Goal: Transaction & Acquisition: Purchase product/service

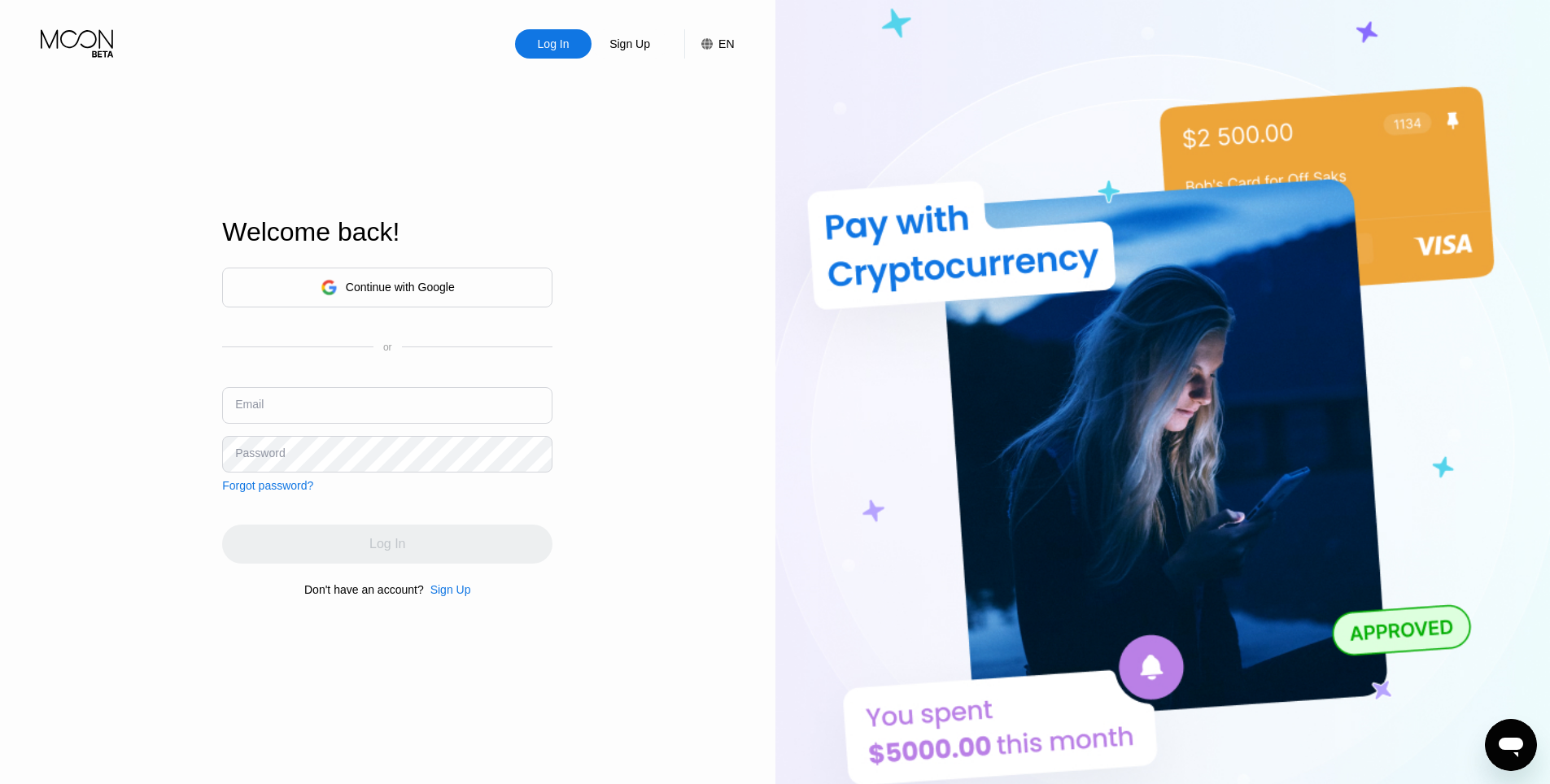
click at [442, 597] on div "Sign Up" at bounding box center [451, 589] width 41 height 13
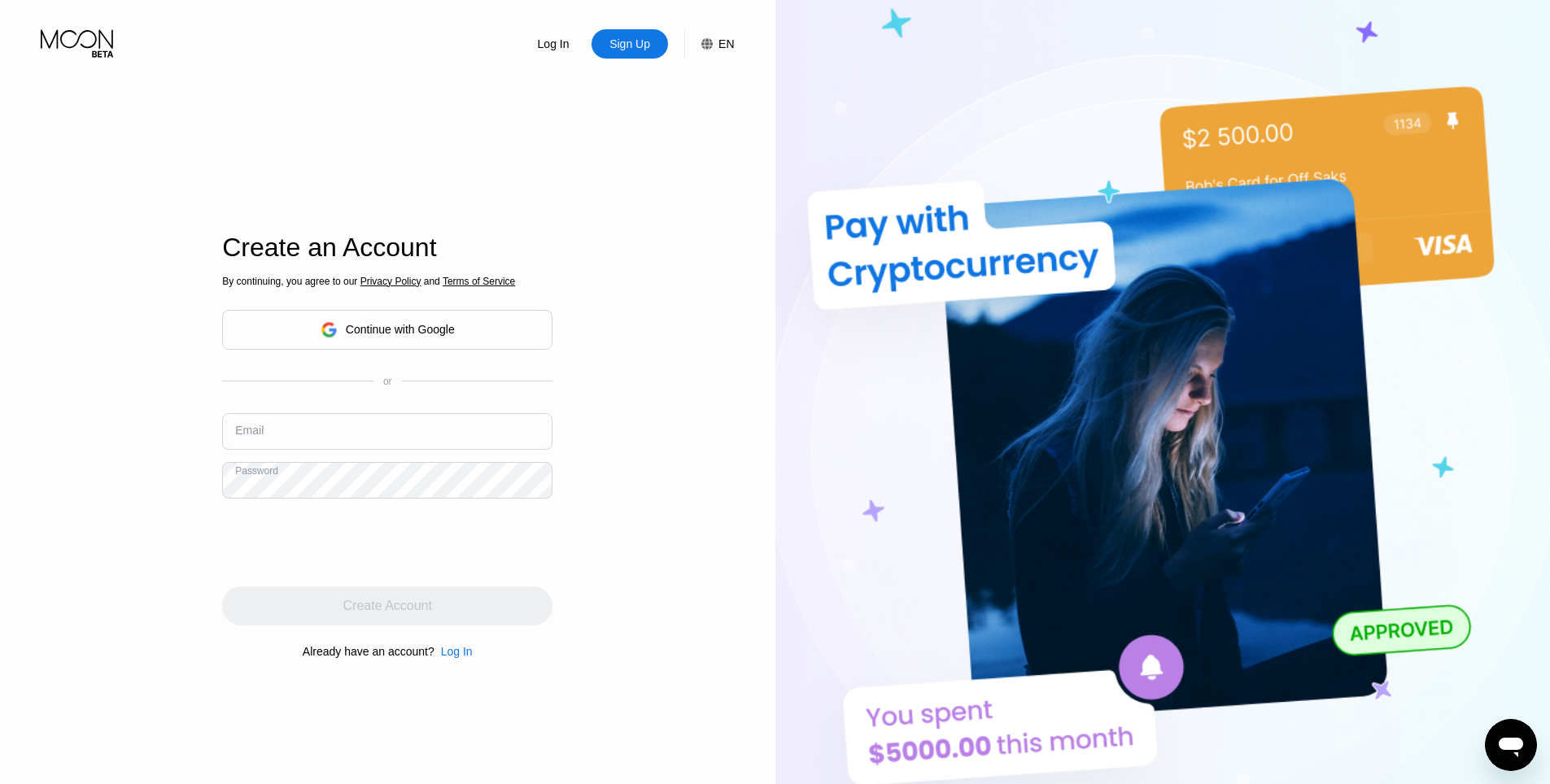
click at [302, 437] on input "text" at bounding box center [388, 431] width 331 height 37
paste input "[EMAIL_ADDRESS][DOMAIN_NAME]"
type input "[EMAIL_ADDRESS][DOMAIN_NAME]"
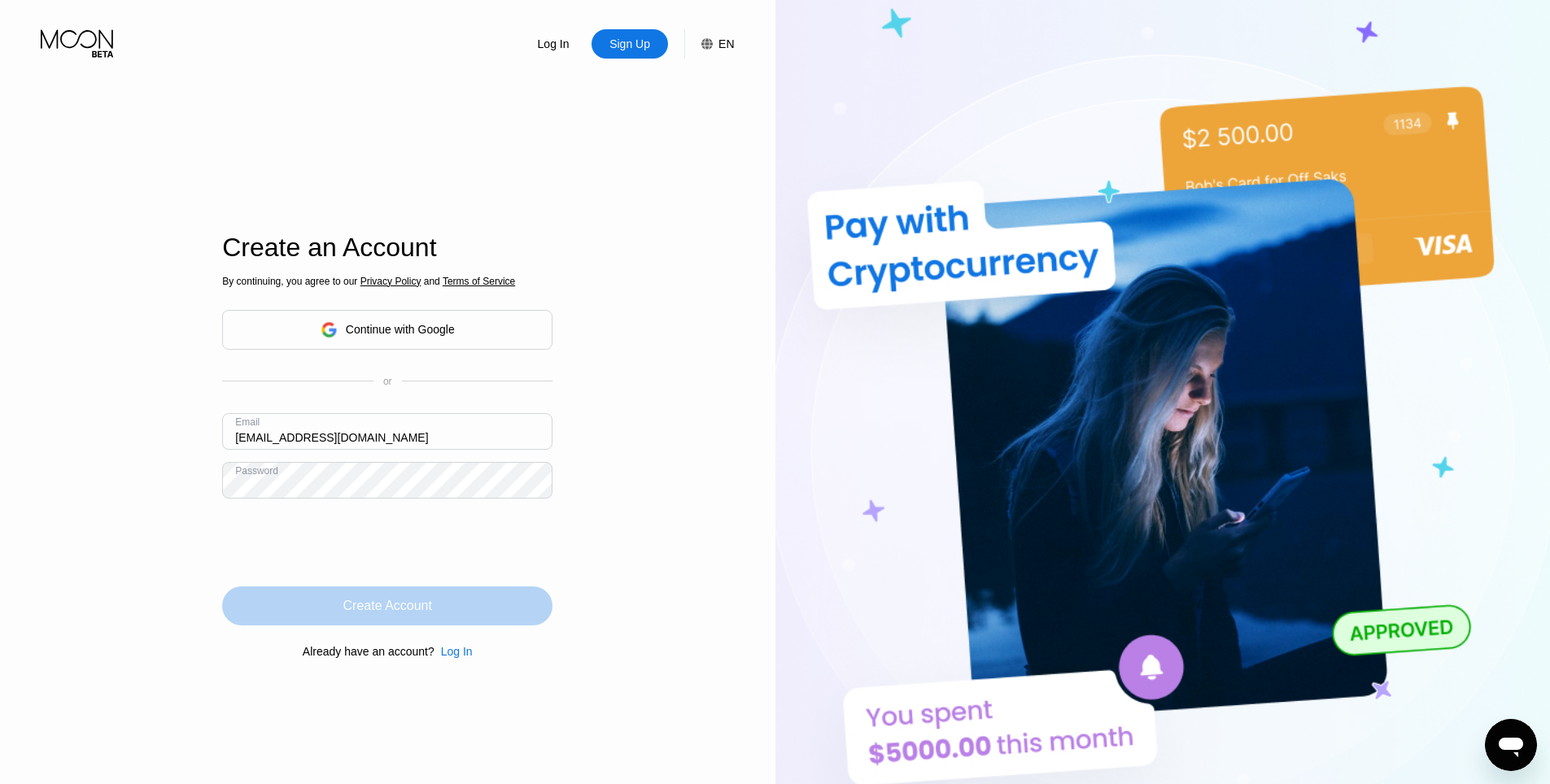
click at [338, 621] on div "Create Account" at bounding box center [388, 606] width 331 height 39
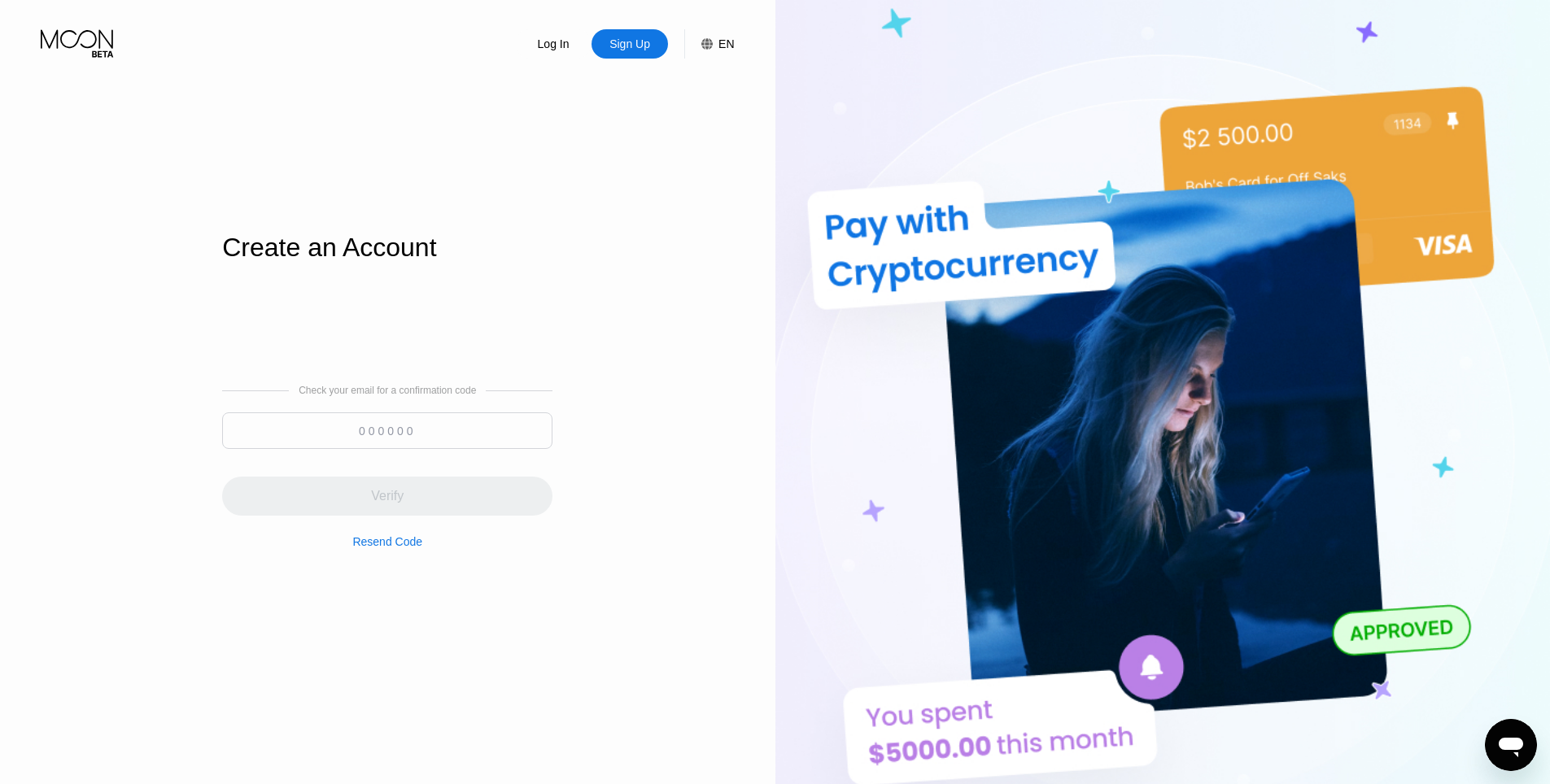
click at [316, 424] on input at bounding box center [388, 430] width 331 height 37
paste input "127604"
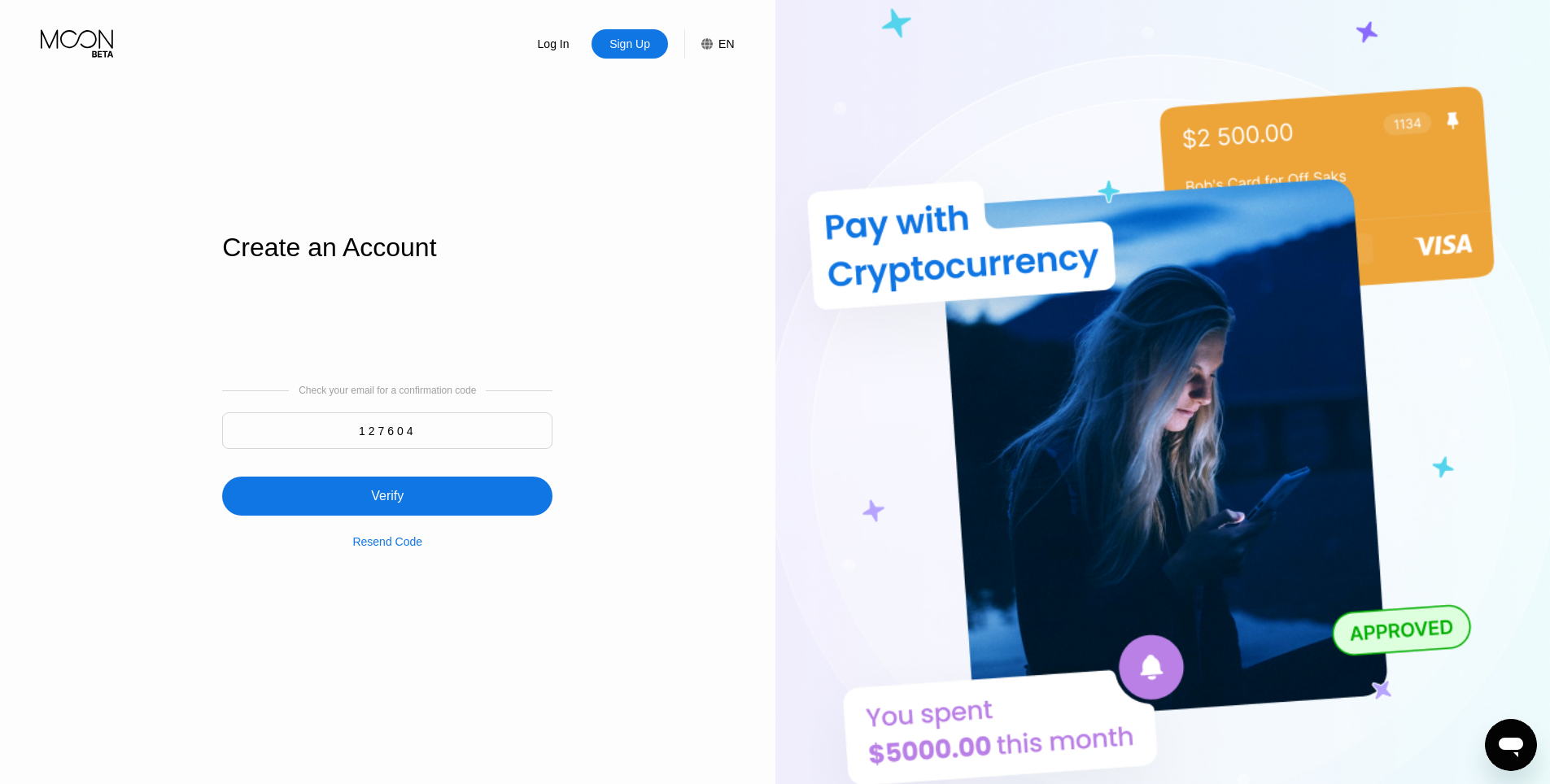
click at [418, 526] on div "Resend Code" at bounding box center [387, 532] width 70 height 32
click at [421, 504] on div "Verify" at bounding box center [388, 496] width 331 height 39
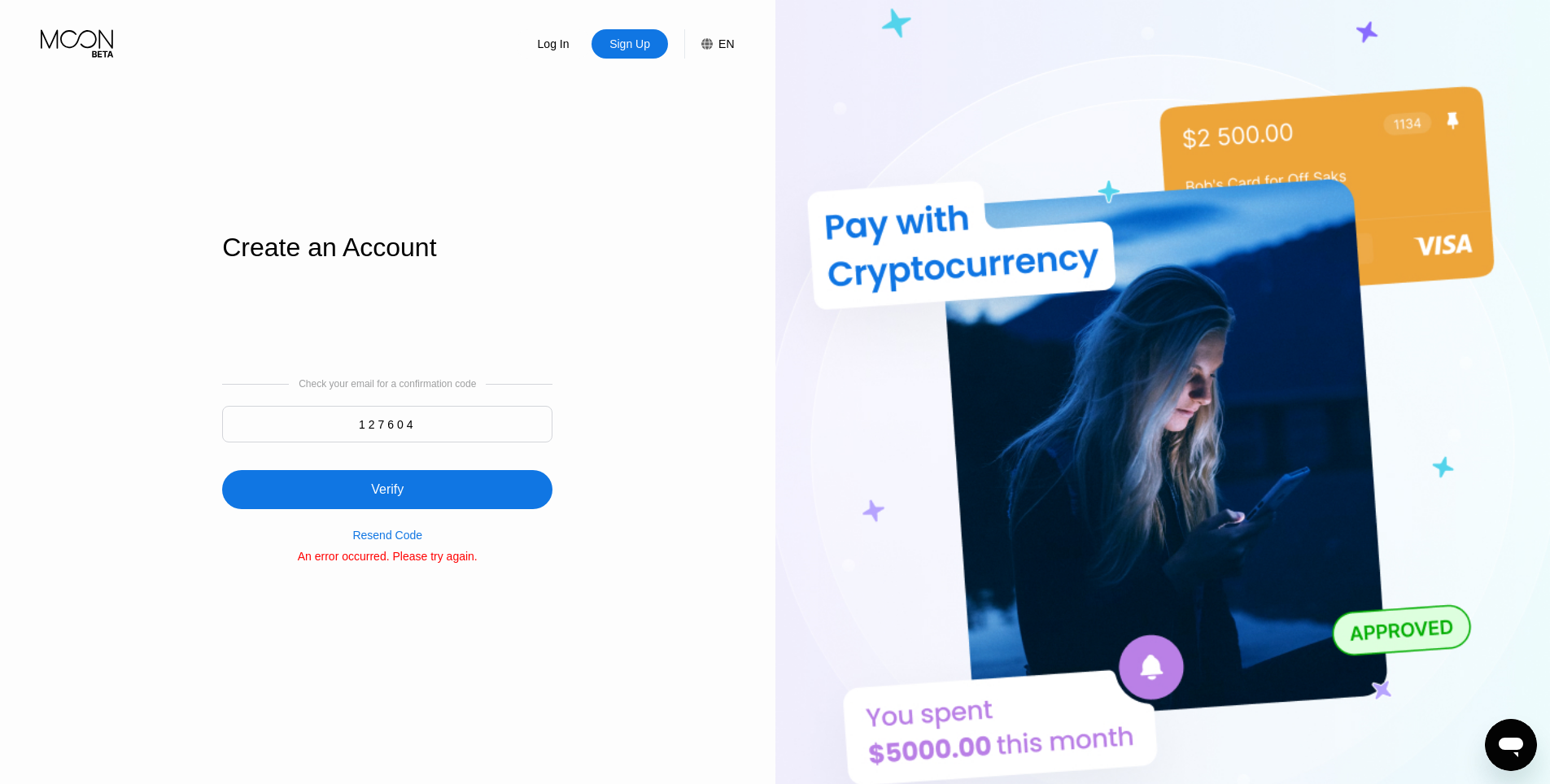
click at [483, 441] on input "127604" at bounding box center [388, 424] width 331 height 37
paste input "741899"
type input "741899"
click at [454, 488] on div "Verify" at bounding box center [388, 490] width 331 height 39
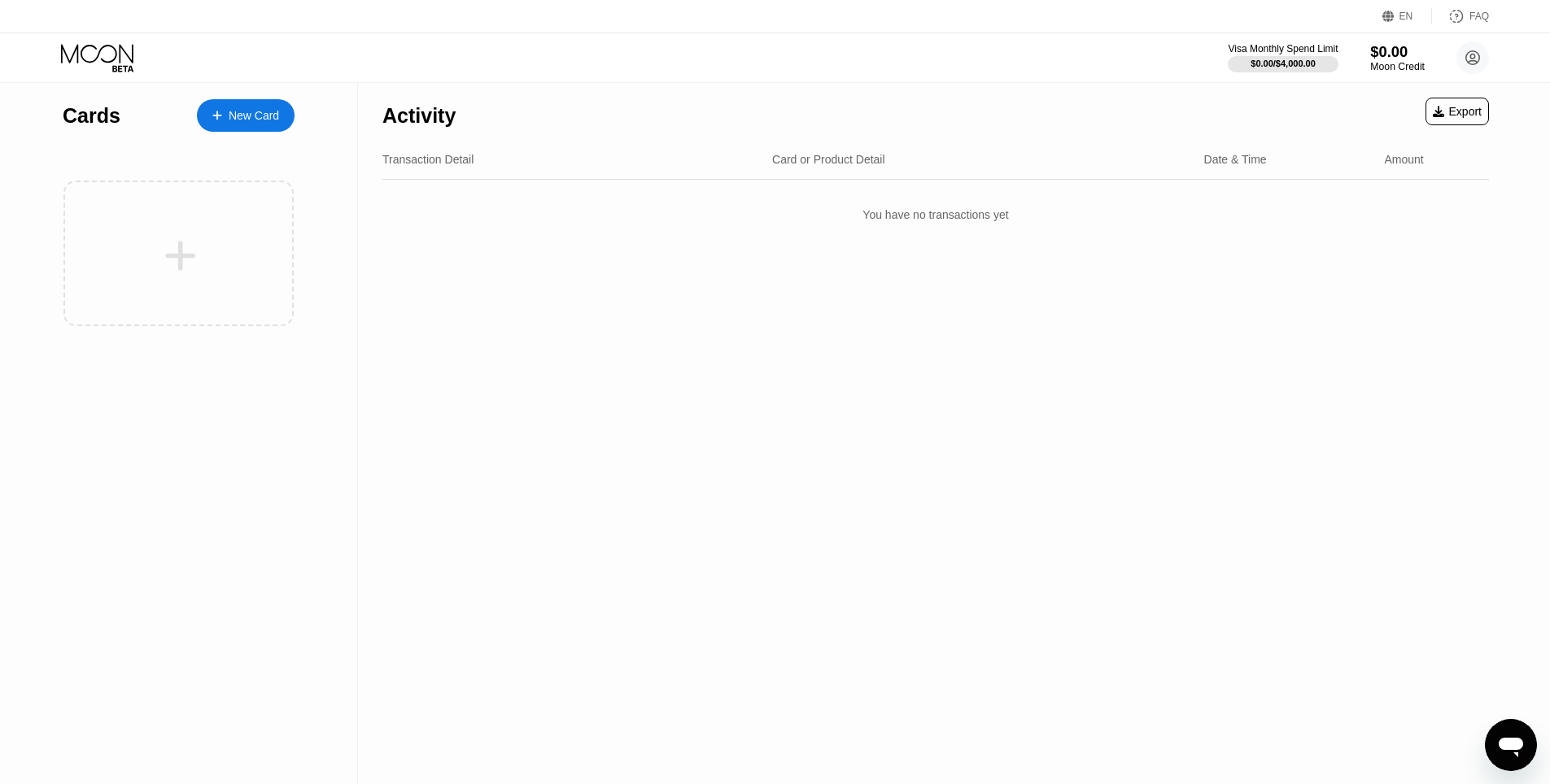
click at [1412, 60] on div "$0.00" at bounding box center [1397, 52] width 55 height 17
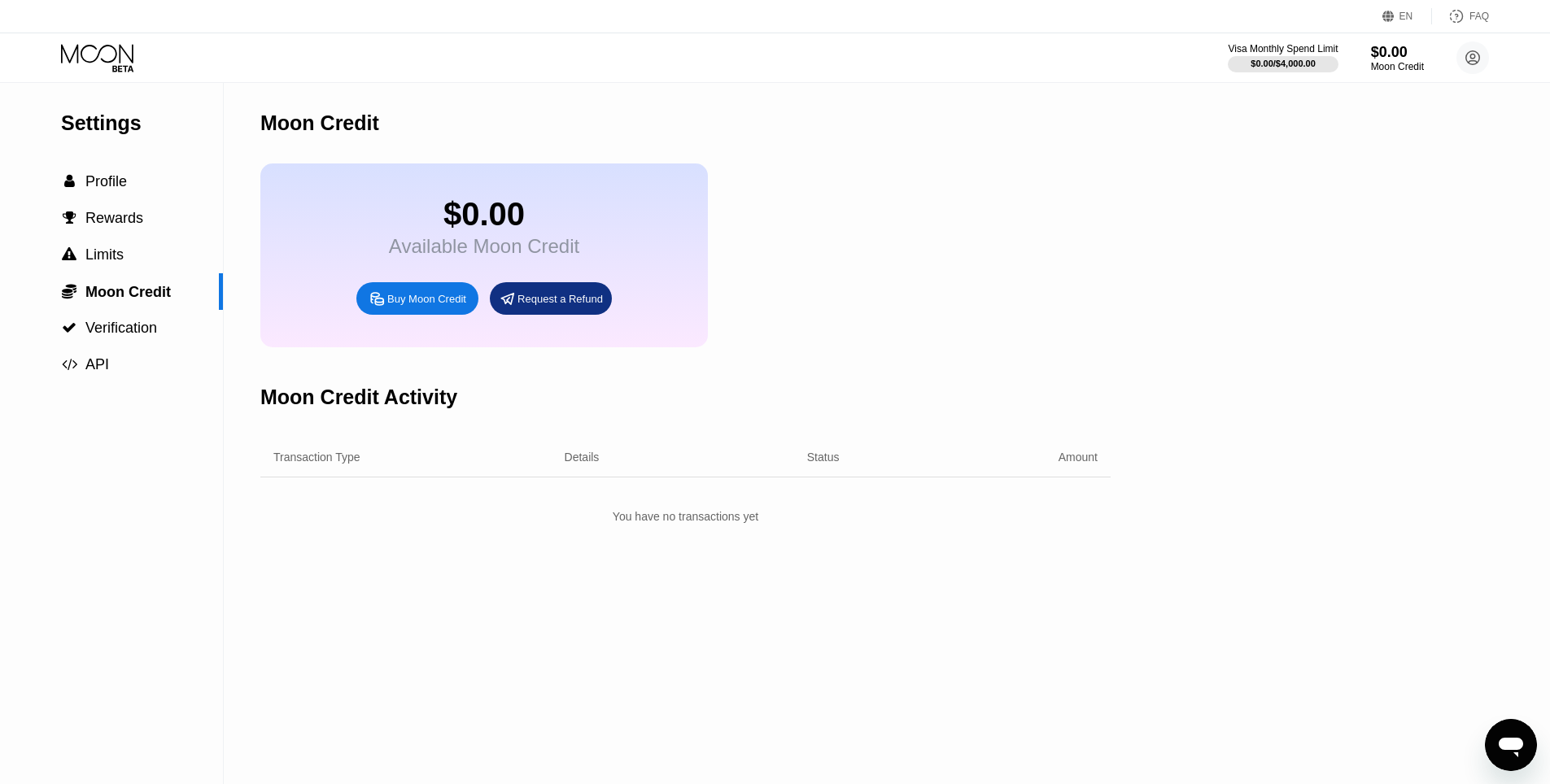
click at [419, 306] on div "Buy Moon Credit" at bounding box center [426, 299] width 79 height 14
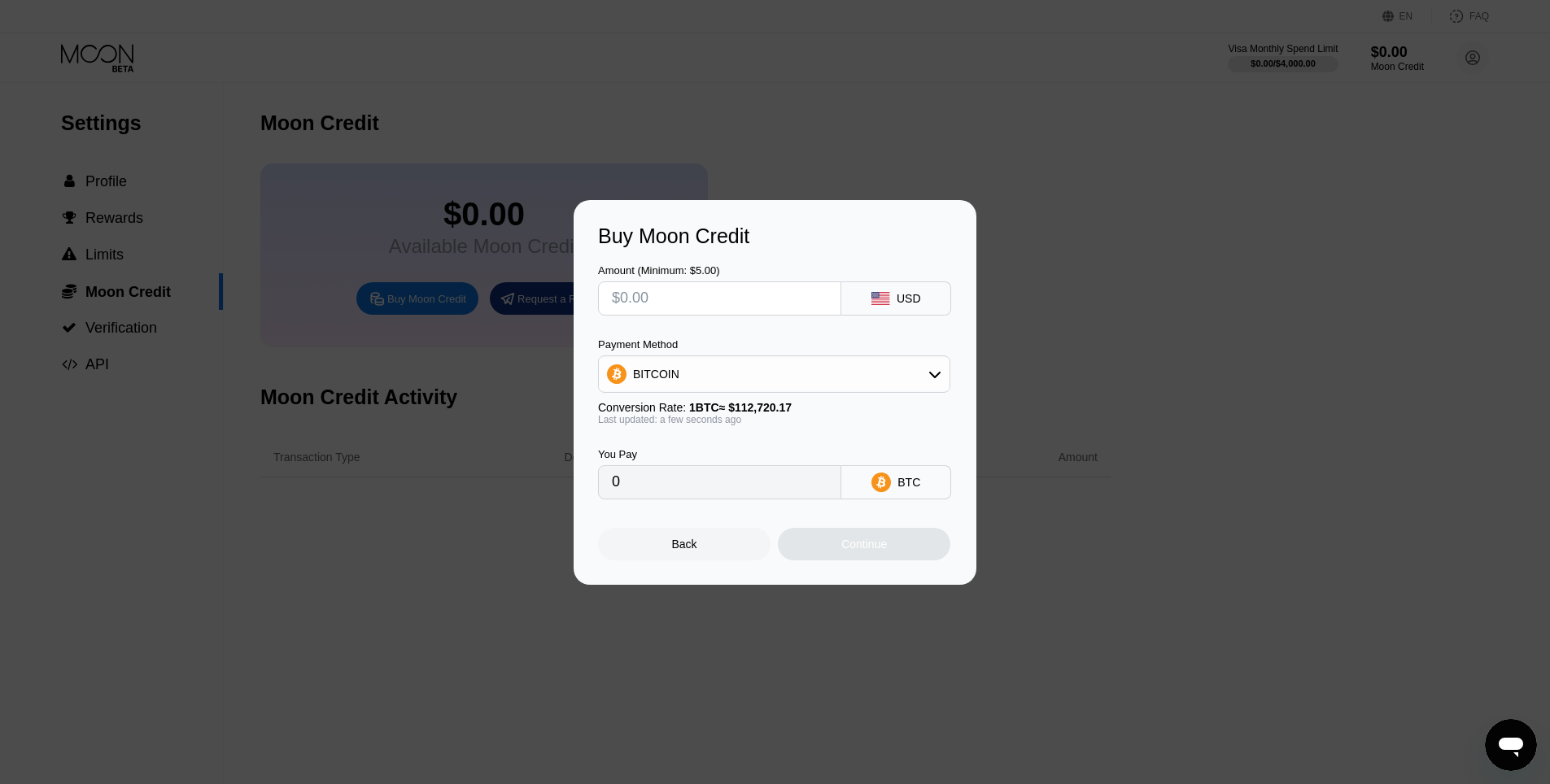
click at [706, 308] on input "text" at bounding box center [720, 298] width 216 height 32
type input "$1"
type input "0.00000888"
type input "$14"
type input "0.00012421"
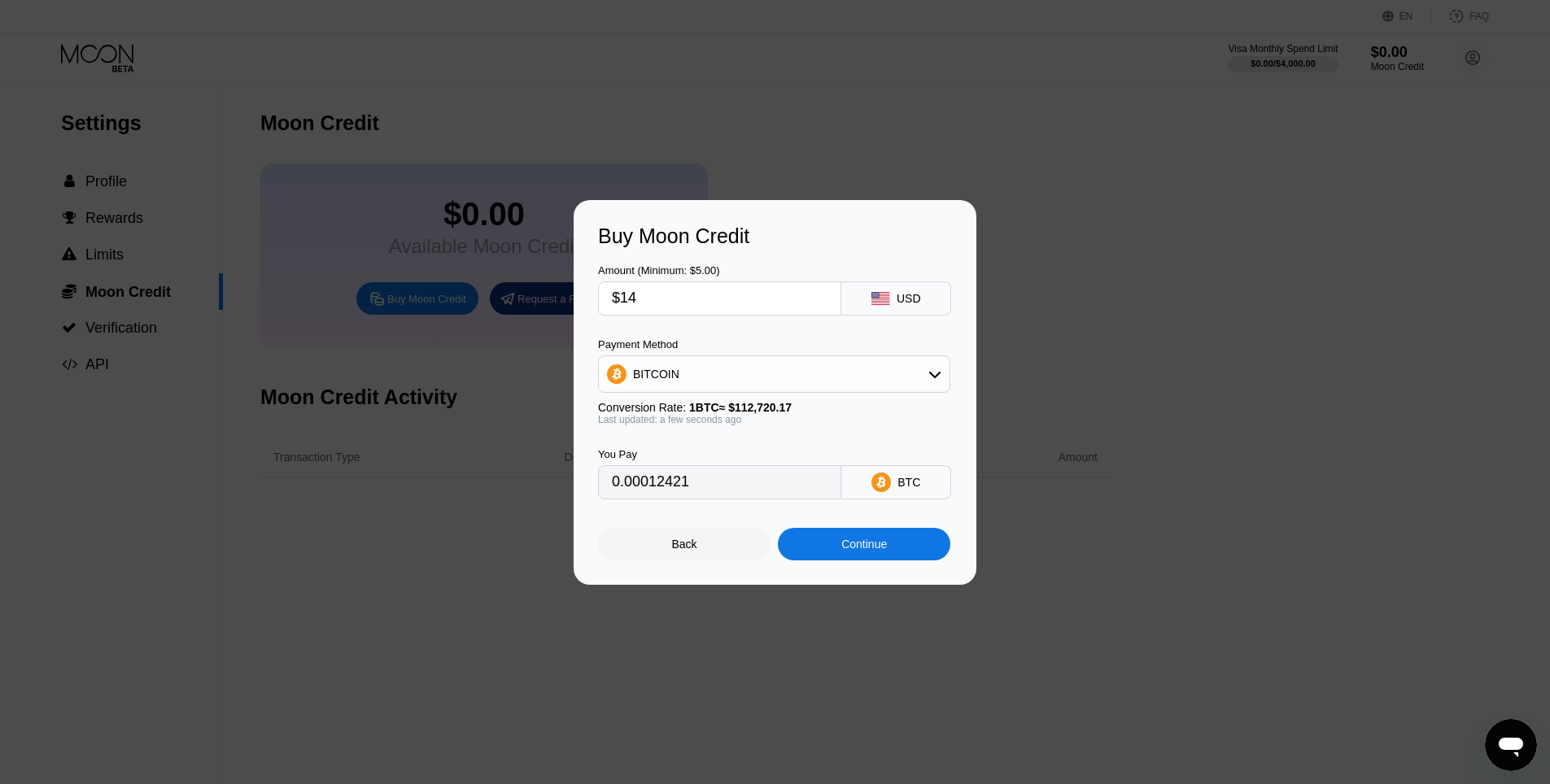
type input "$140"
type input "0.00124202"
type input "$140"
click at [914, 294] on div "USD" at bounding box center [909, 298] width 25 height 13
click at [791, 354] on div "Payment Method BITCOIN" at bounding box center [774, 366] width 352 height 55
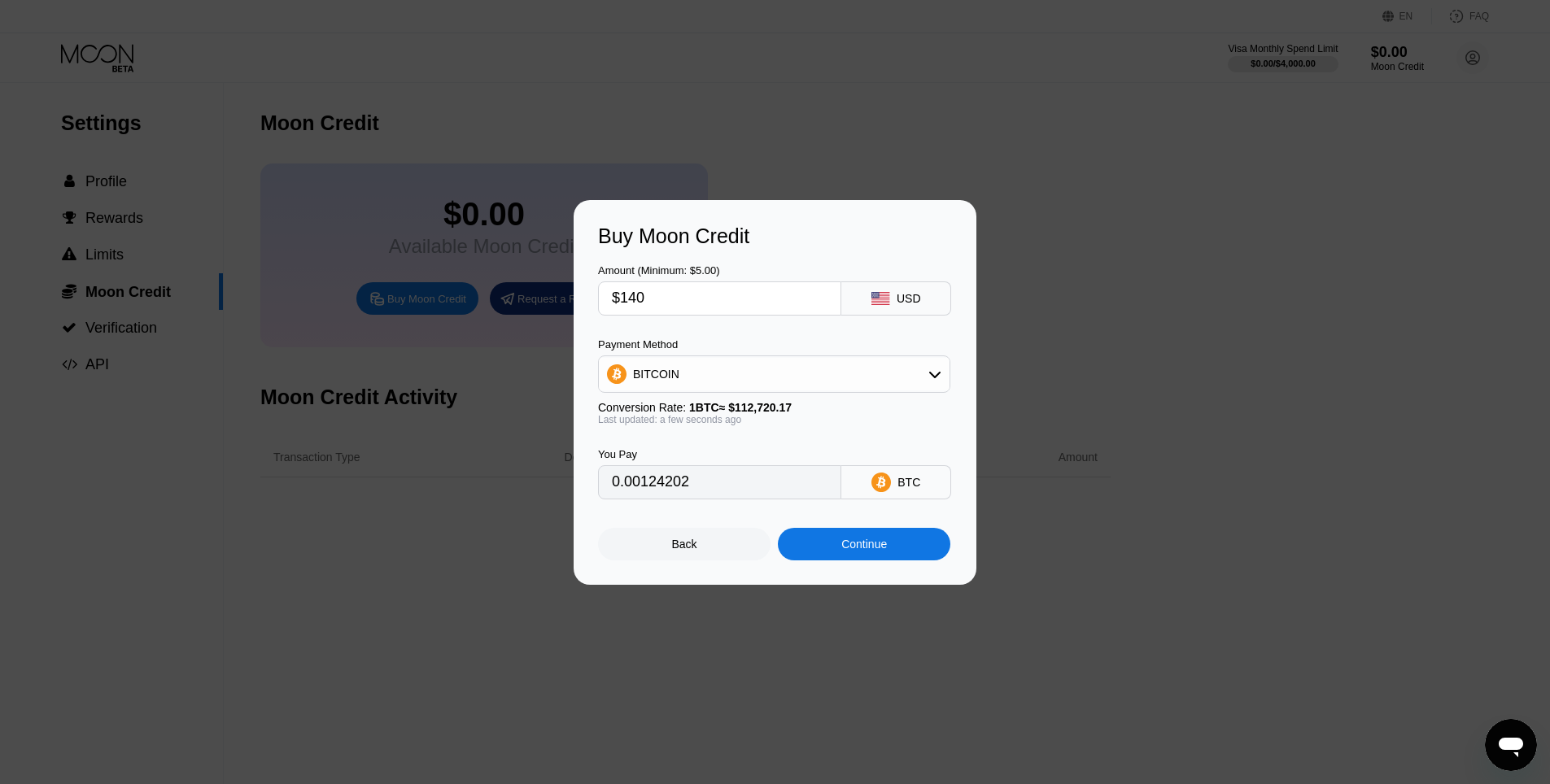
click at [780, 372] on div "BITCOIN" at bounding box center [773, 374] width 350 height 32
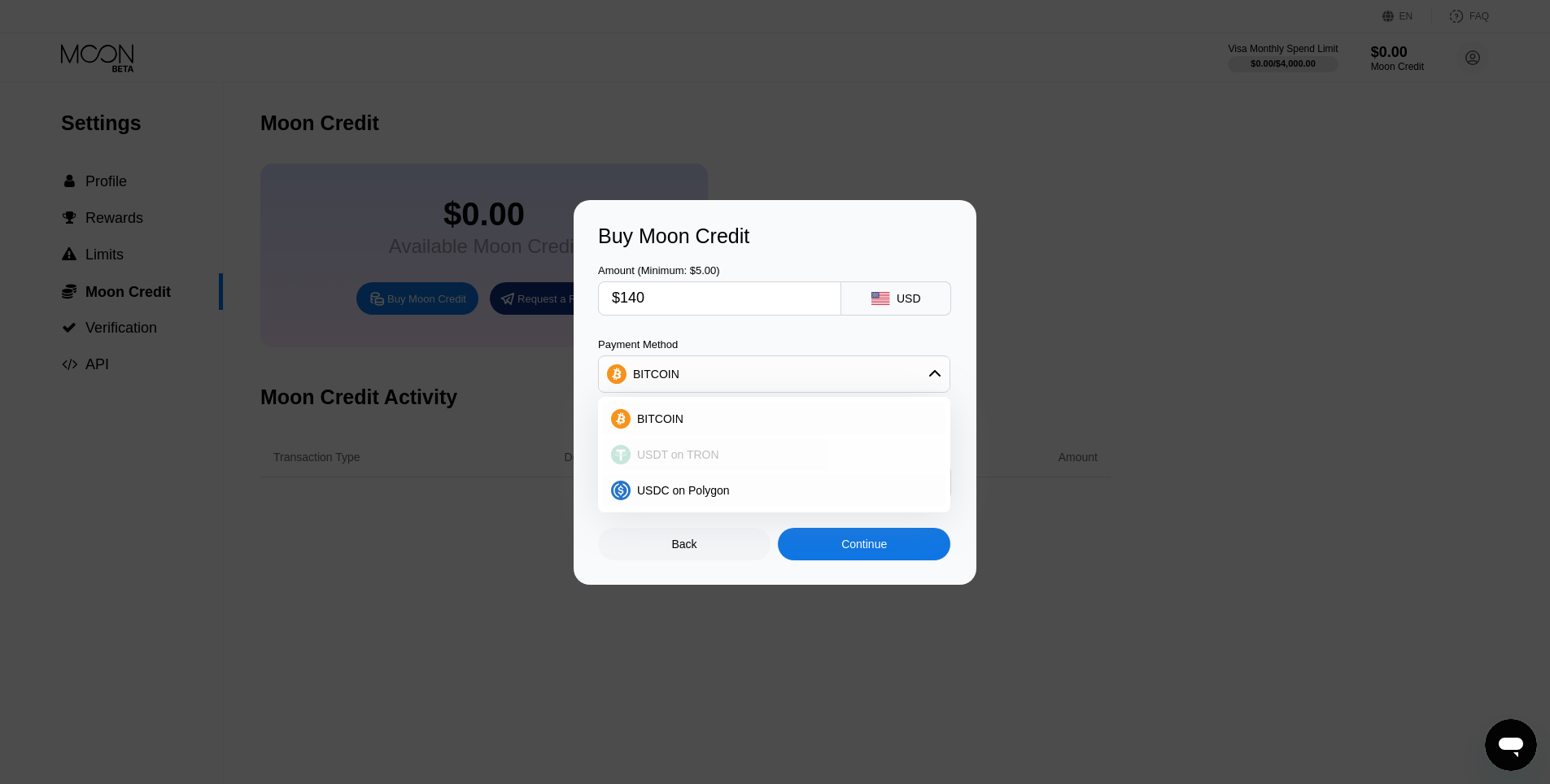
click at [682, 442] on div "USDT on TRON" at bounding box center [774, 454] width 343 height 32
type input "141.41"
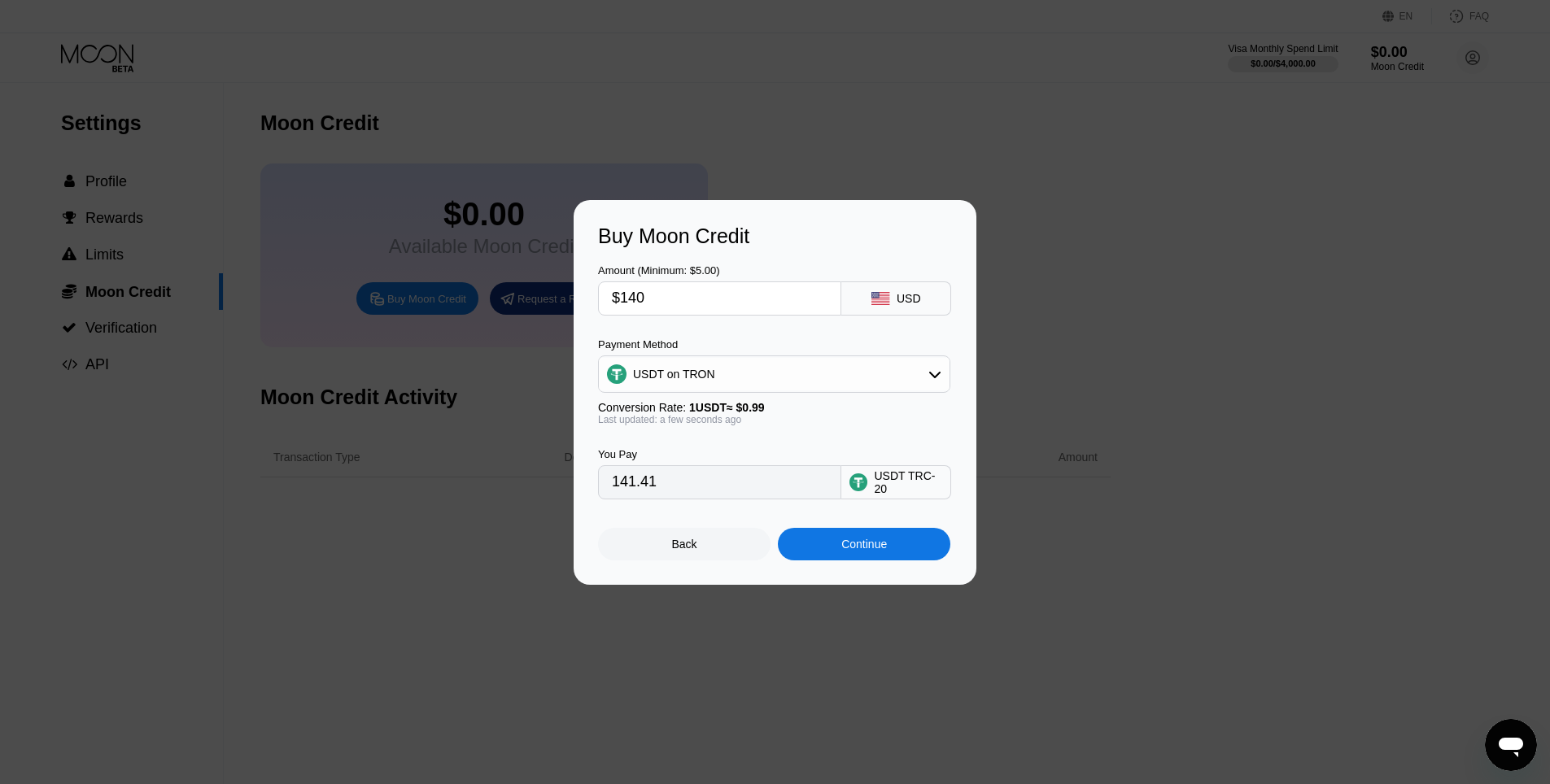
click at [864, 548] on div "Continue" at bounding box center [864, 544] width 45 height 13
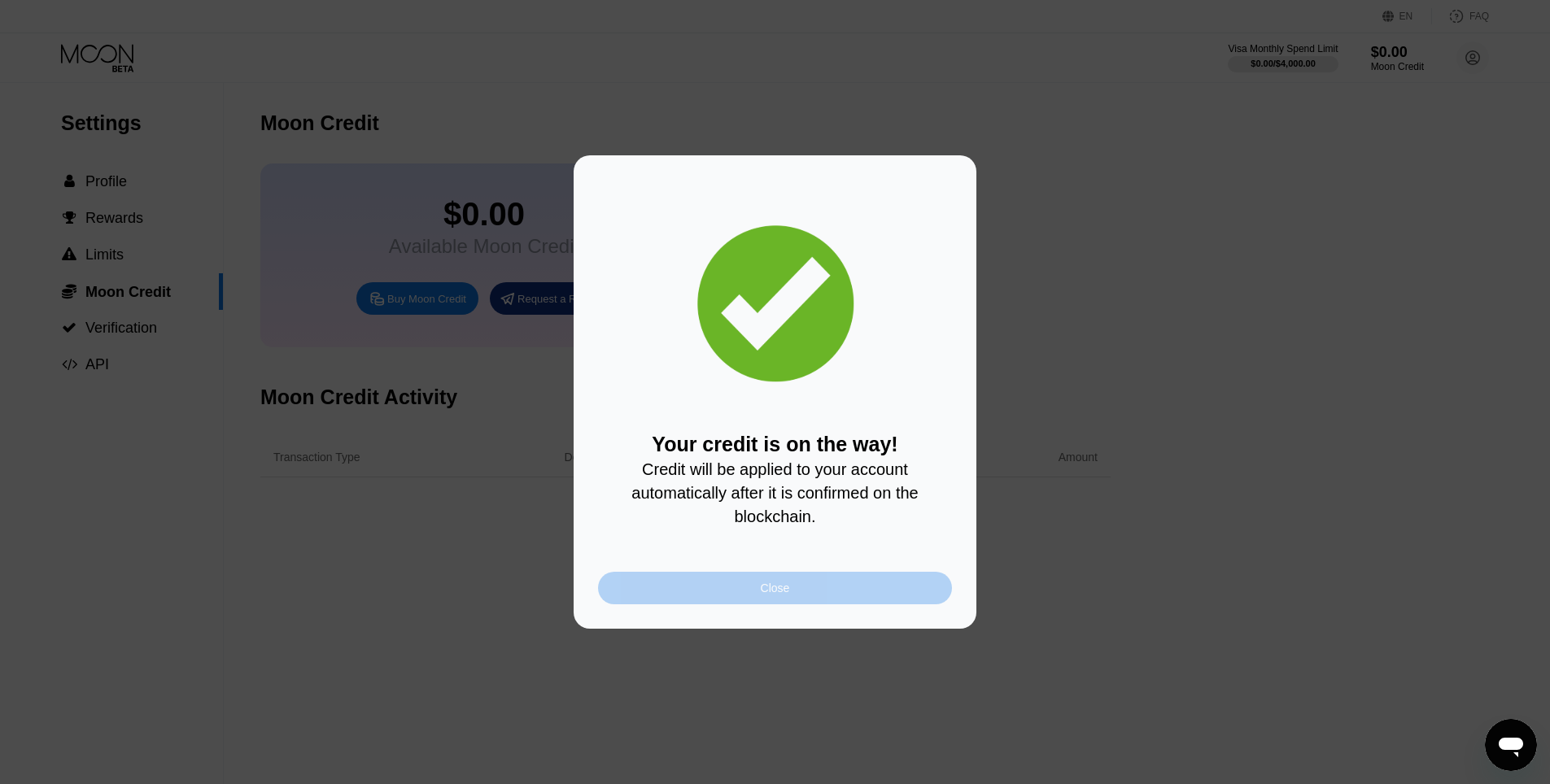
click at [757, 593] on div "Close" at bounding box center [775, 588] width 354 height 32
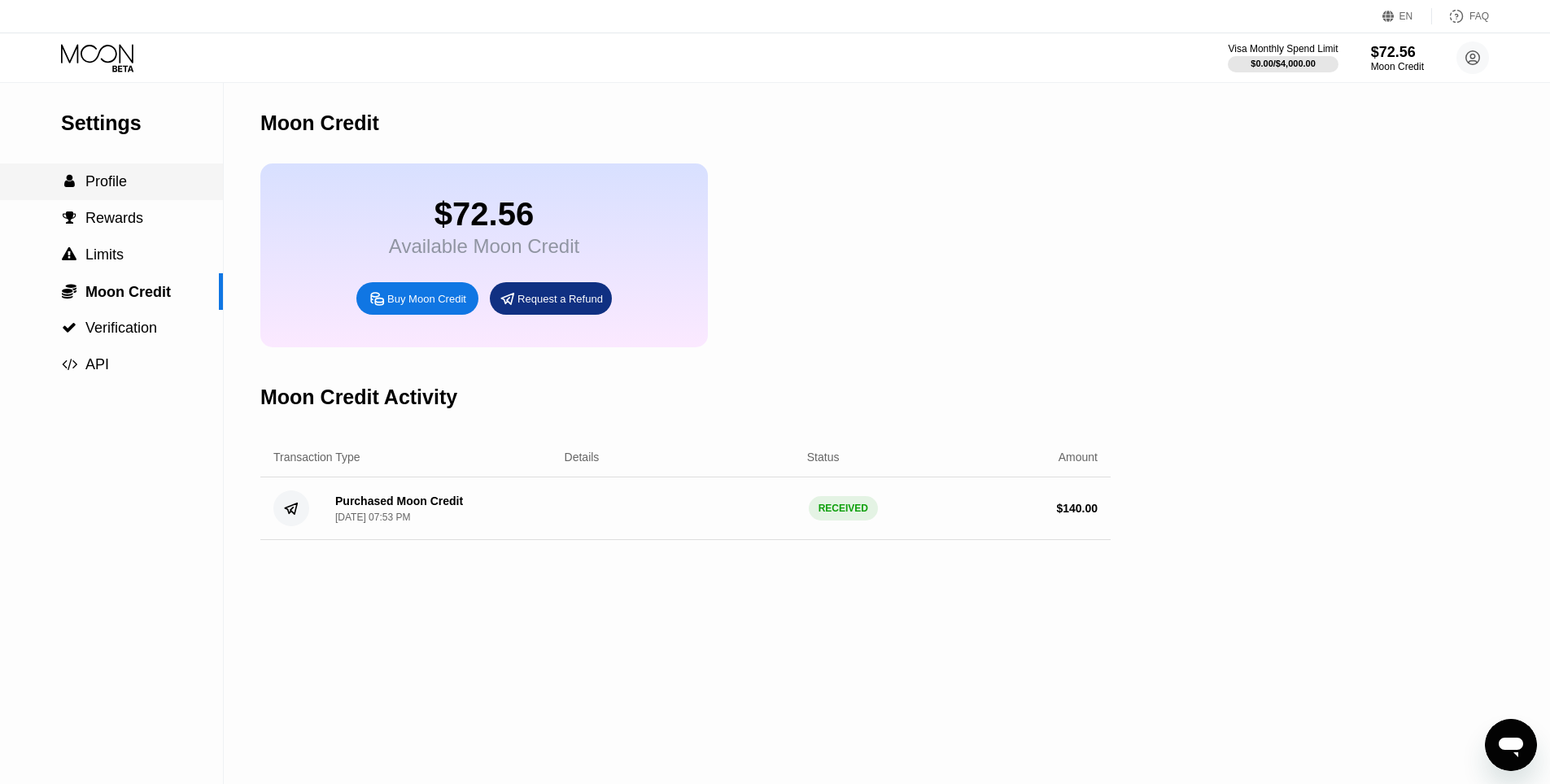
click at [101, 187] on span "Profile" at bounding box center [106, 181] width 42 height 16
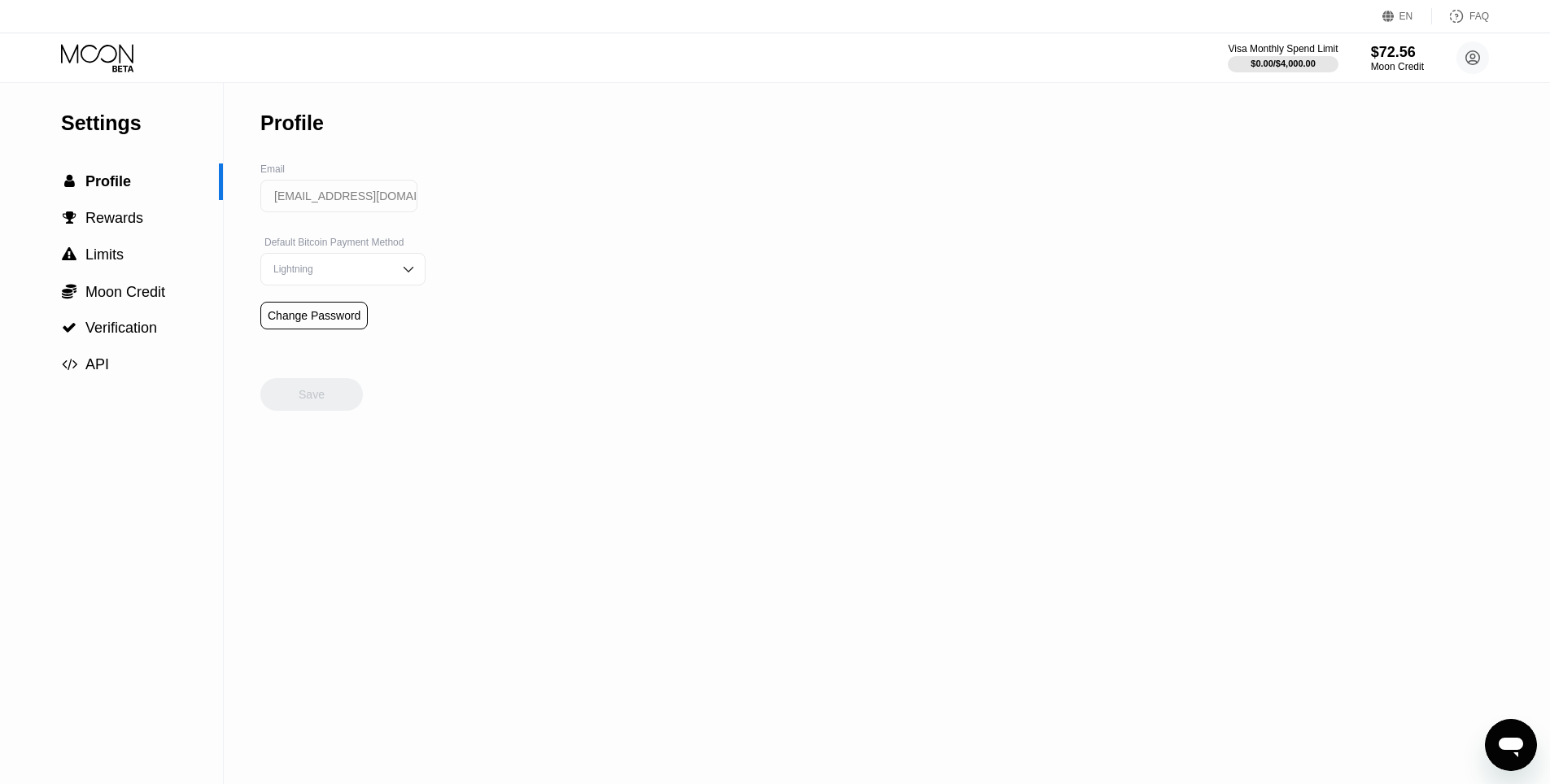
click at [116, 33] on div "Visa Monthly Spend Limit $0.00 / $4,000.00 $72.56 Moon Credit xwx.gev-rd6ija@pr…" at bounding box center [775, 57] width 1550 height 49
click at [99, 54] on icon at bounding box center [97, 54] width 72 height 19
